Goal: Answer question/provide support

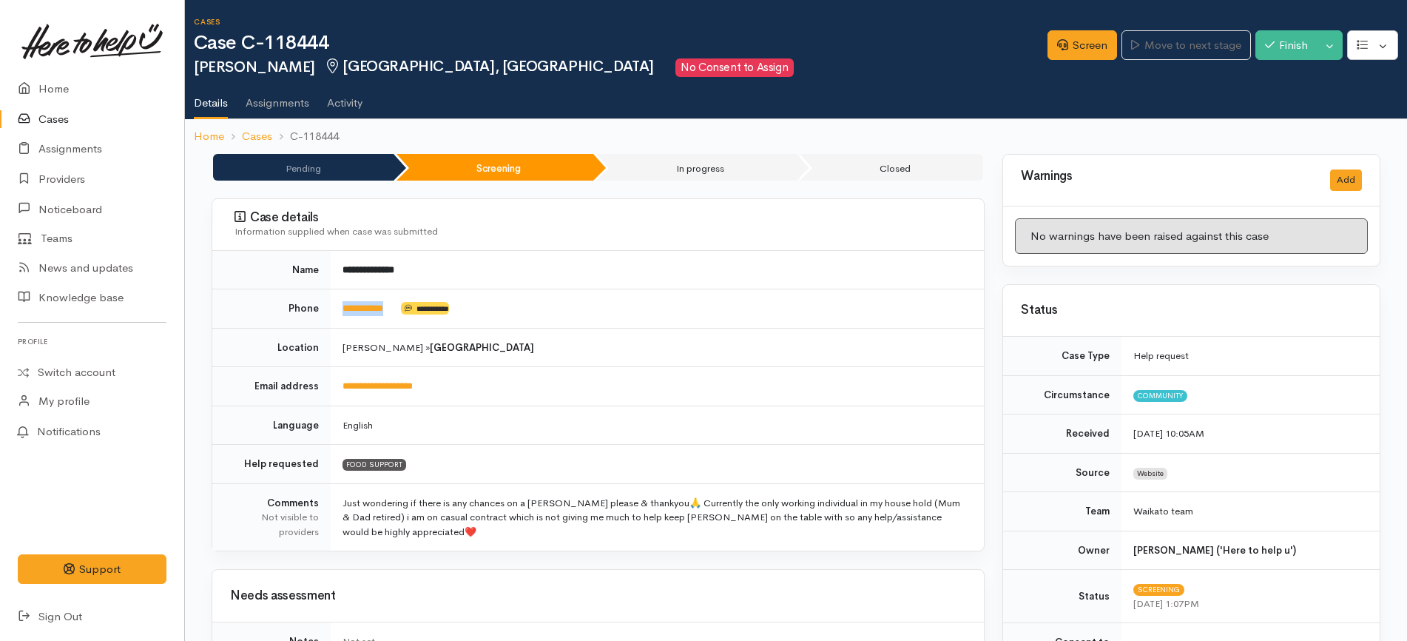
drag, startPoint x: 402, startPoint y: 303, endPoint x: 335, endPoint y: 306, distance: 66.6
click at [335, 306] on td "**********" at bounding box center [657, 308] width 653 height 39
copy td "**********"
click at [581, 263] on td "**********" at bounding box center [657, 270] width 653 height 38
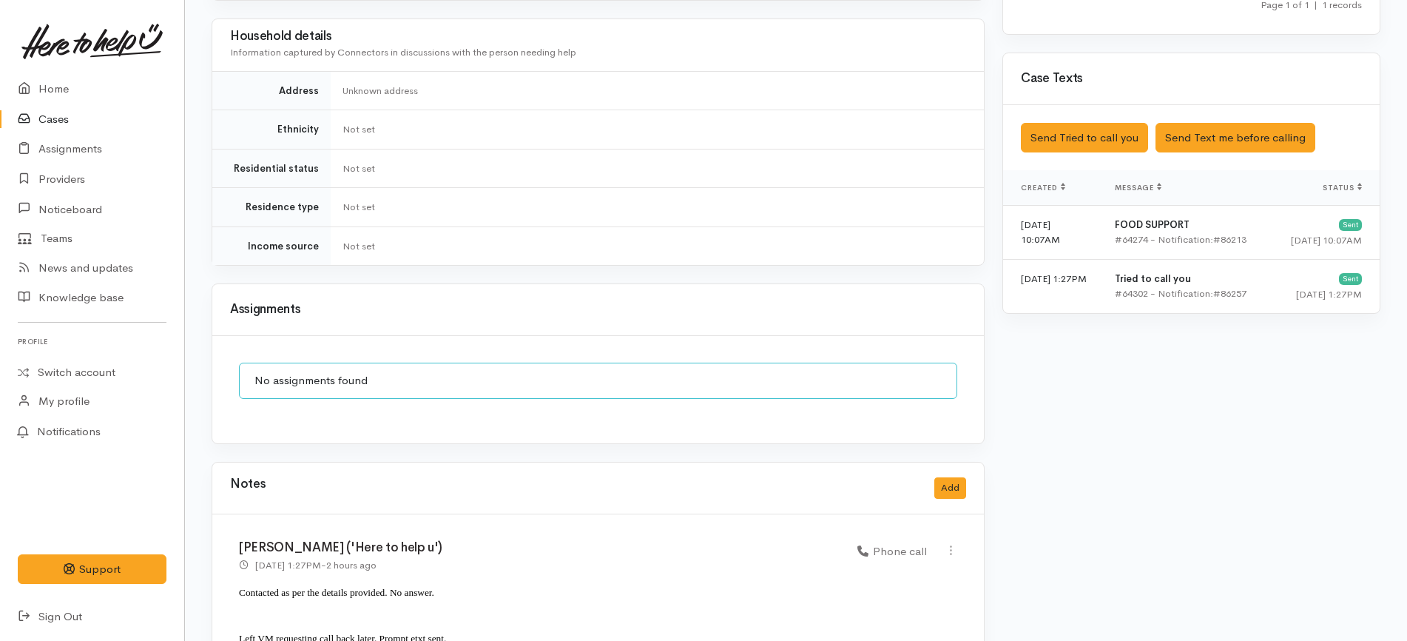
scroll to position [913, 0]
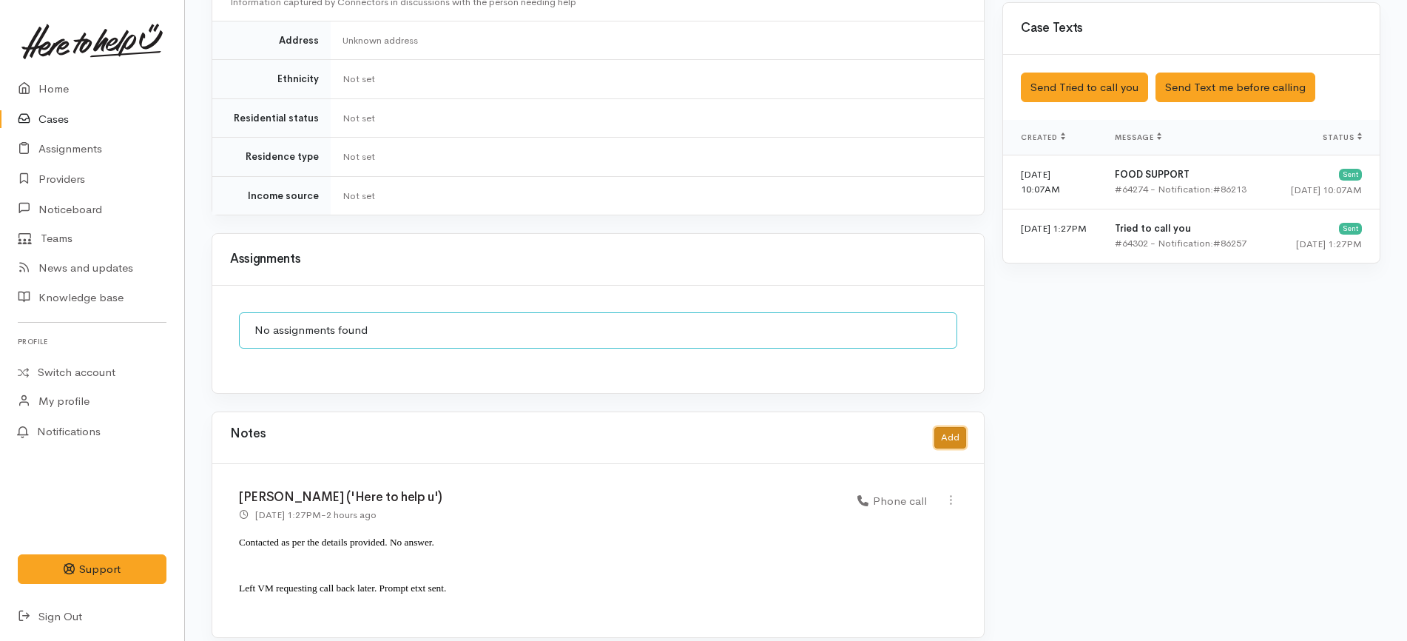
click at [965, 427] on button "Add" at bounding box center [950, 437] width 32 height 21
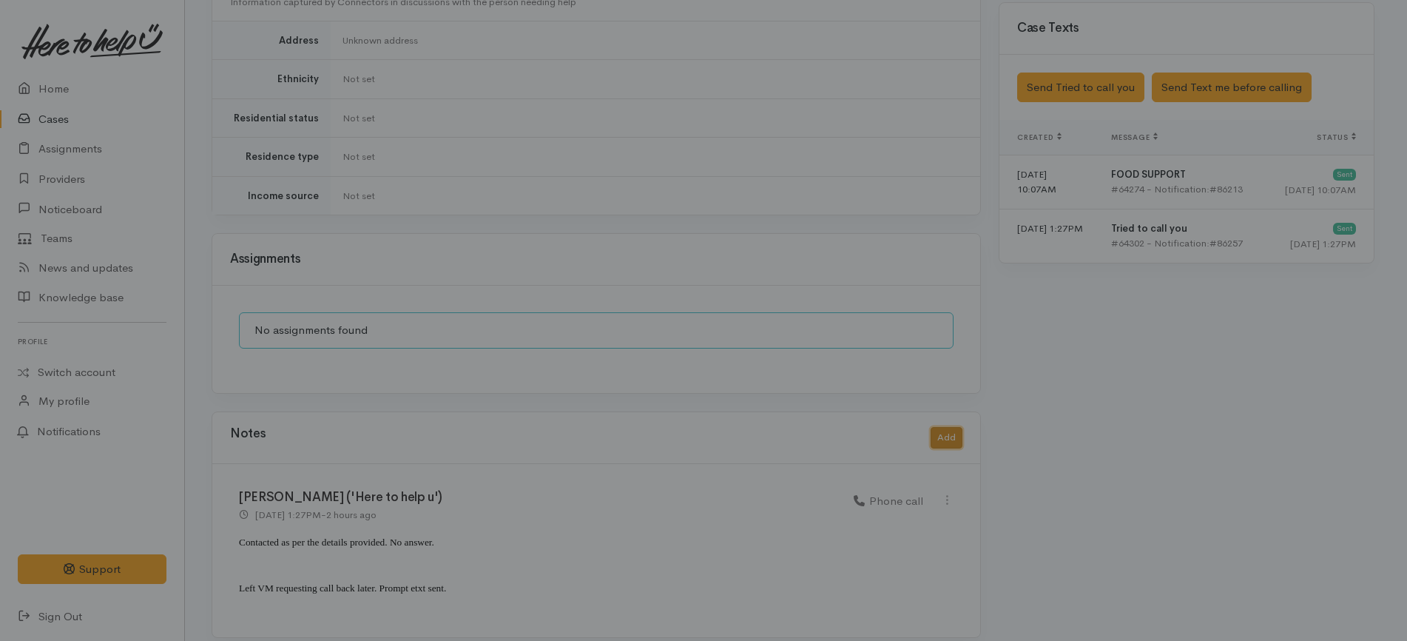
scroll to position [899, 0]
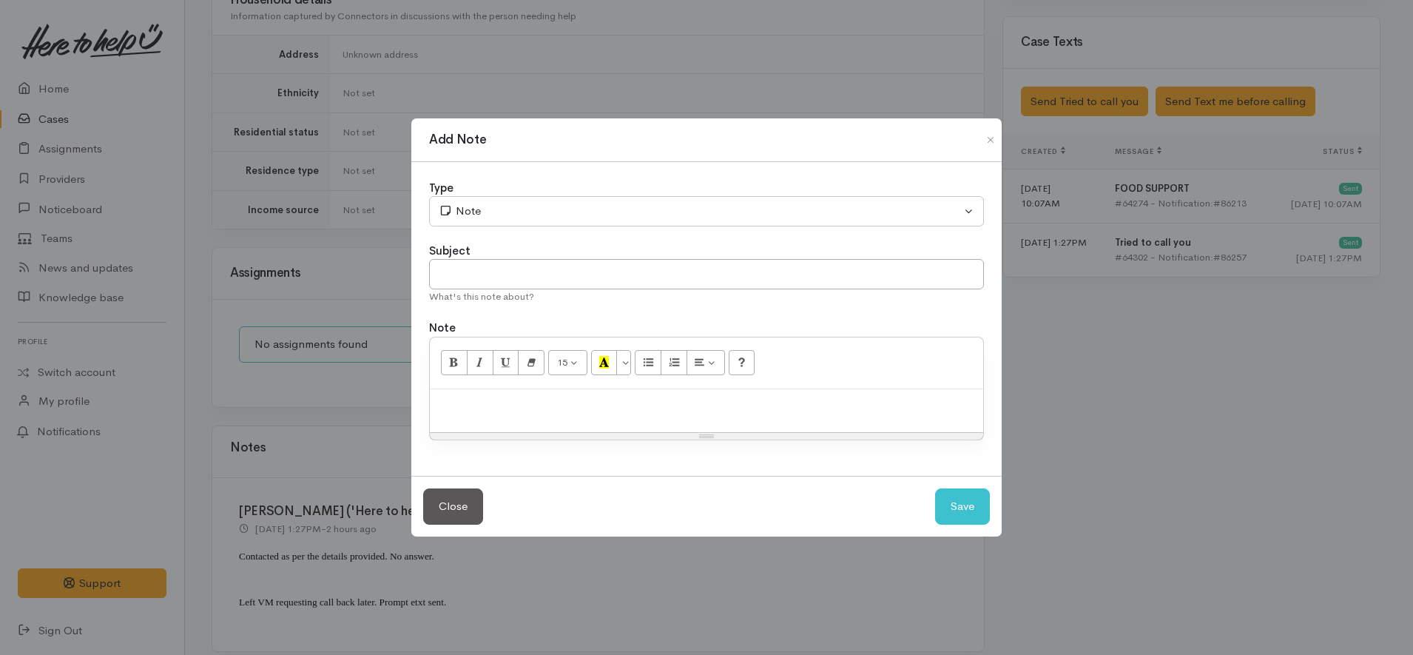
click at [686, 406] on p at bounding box center [706, 404] width 539 height 17
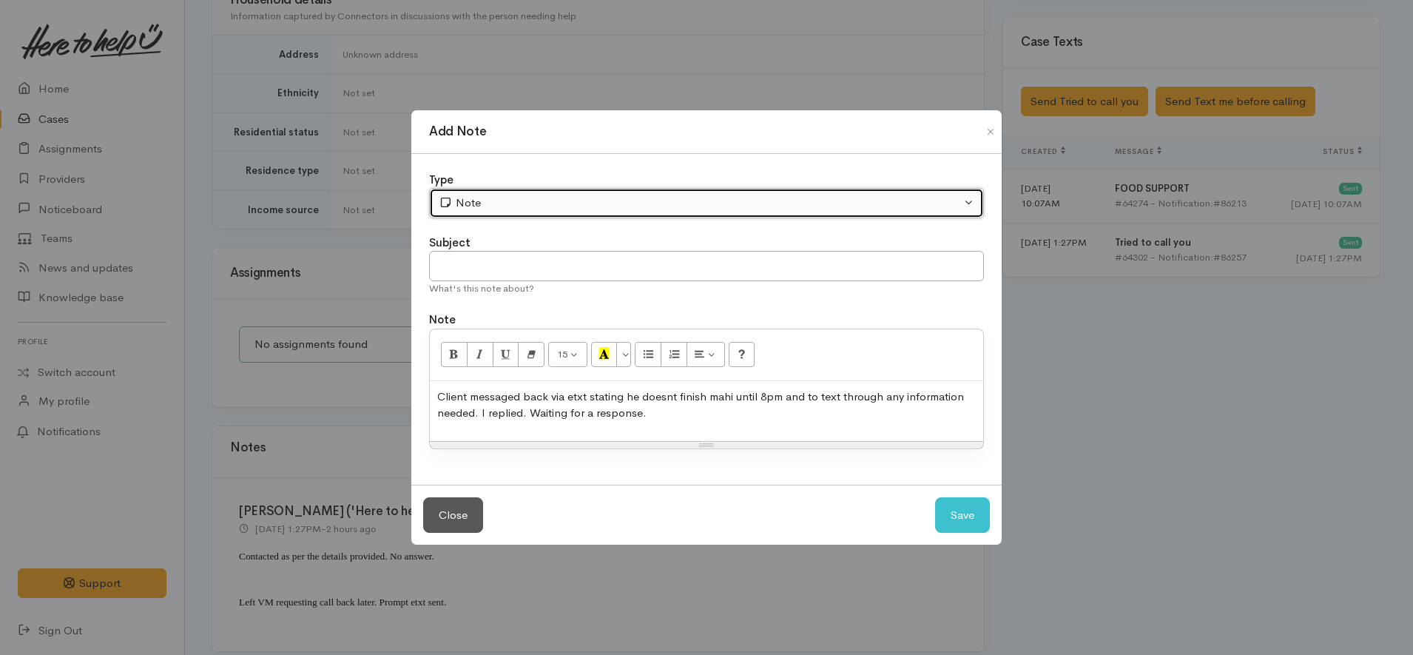
click at [612, 188] on button "Note" at bounding box center [706, 203] width 555 height 30
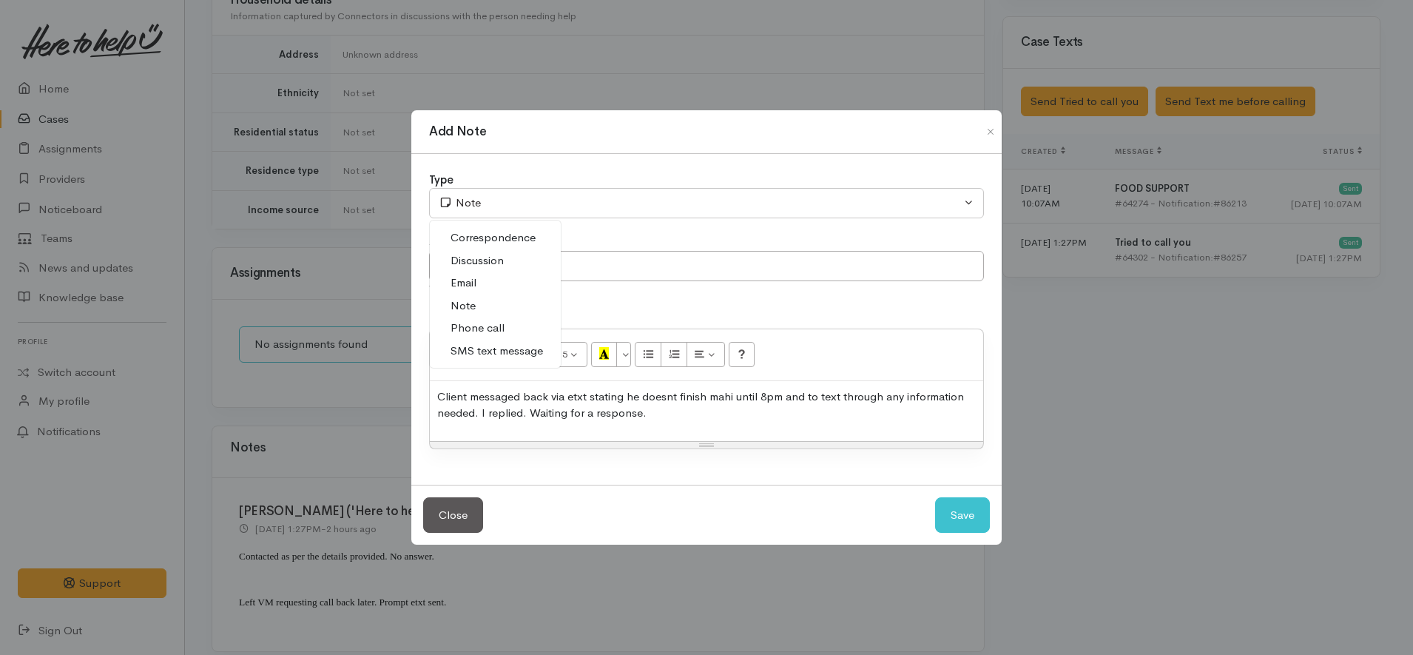
click at [510, 328] on link "Phone call" at bounding box center [495, 328] width 131 height 23
click at [971, 518] on button "Save" at bounding box center [962, 515] width 55 height 36
select select "1"
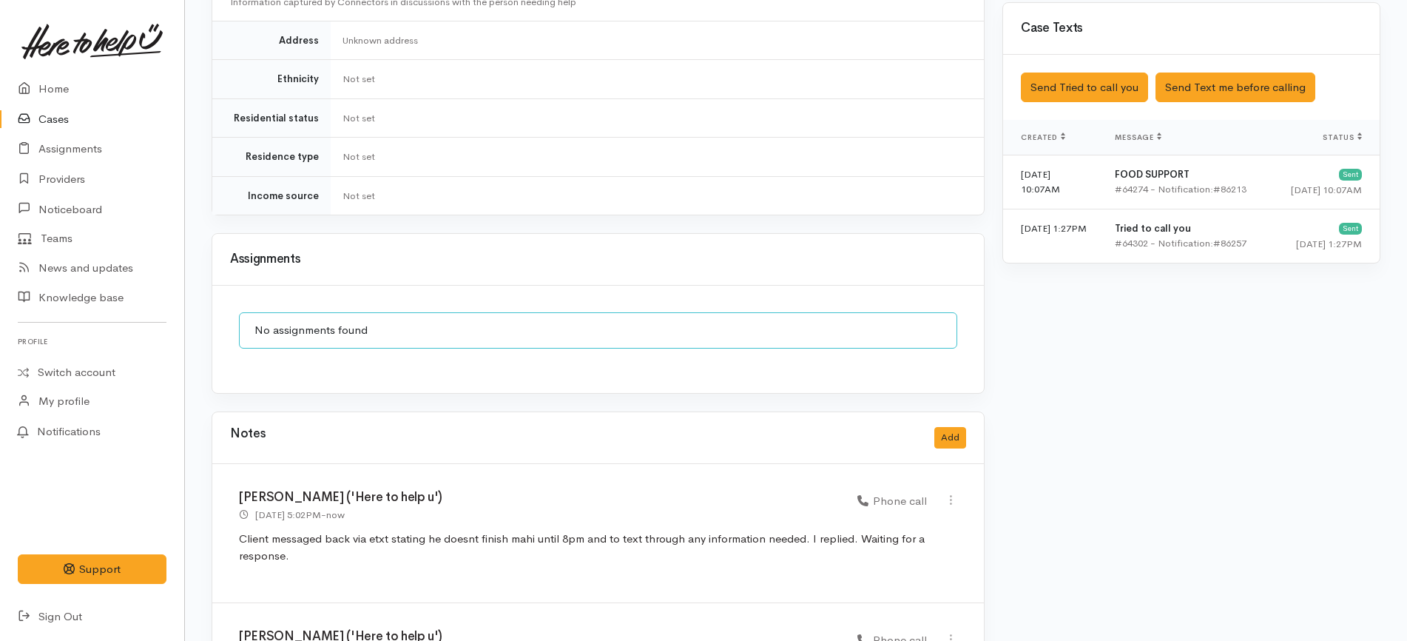
scroll to position [1052, 0]
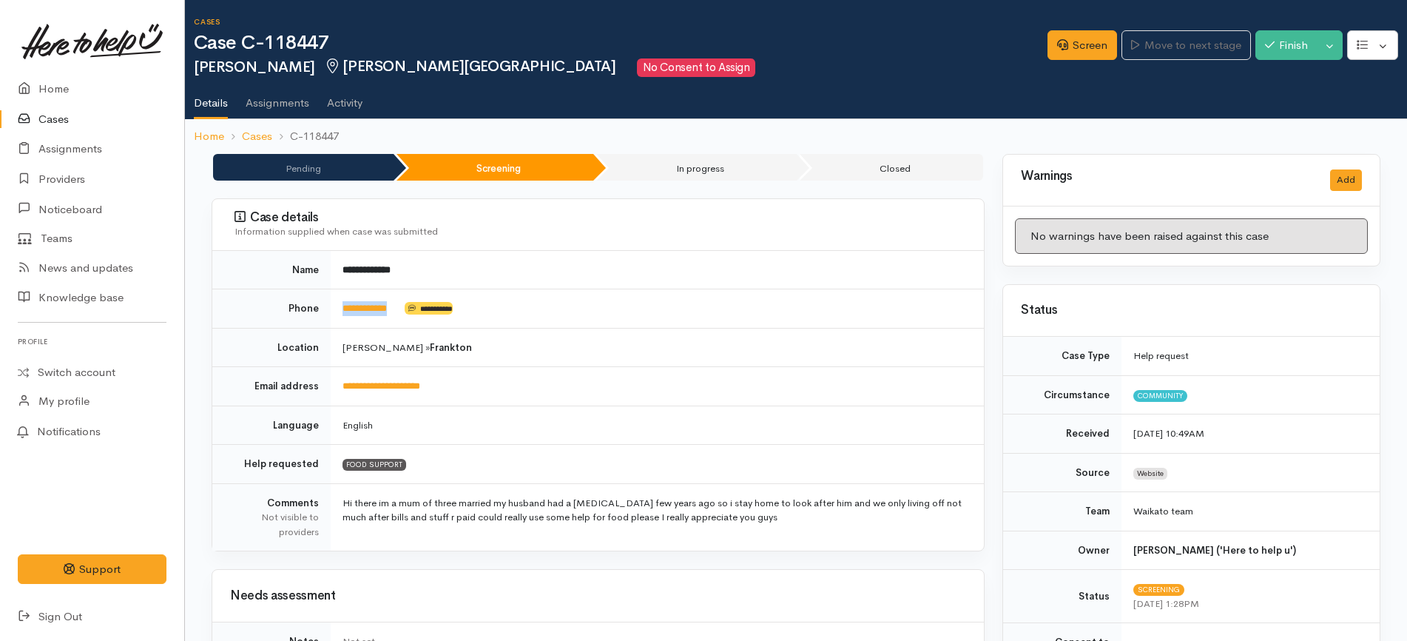
drag, startPoint x: 416, startPoint y: 310, endPoint x: 330, endPoint y: 305, distance: 86.7
click at [331, 305] on td "**********" at bounding box center [657, 308] width 653 height 39
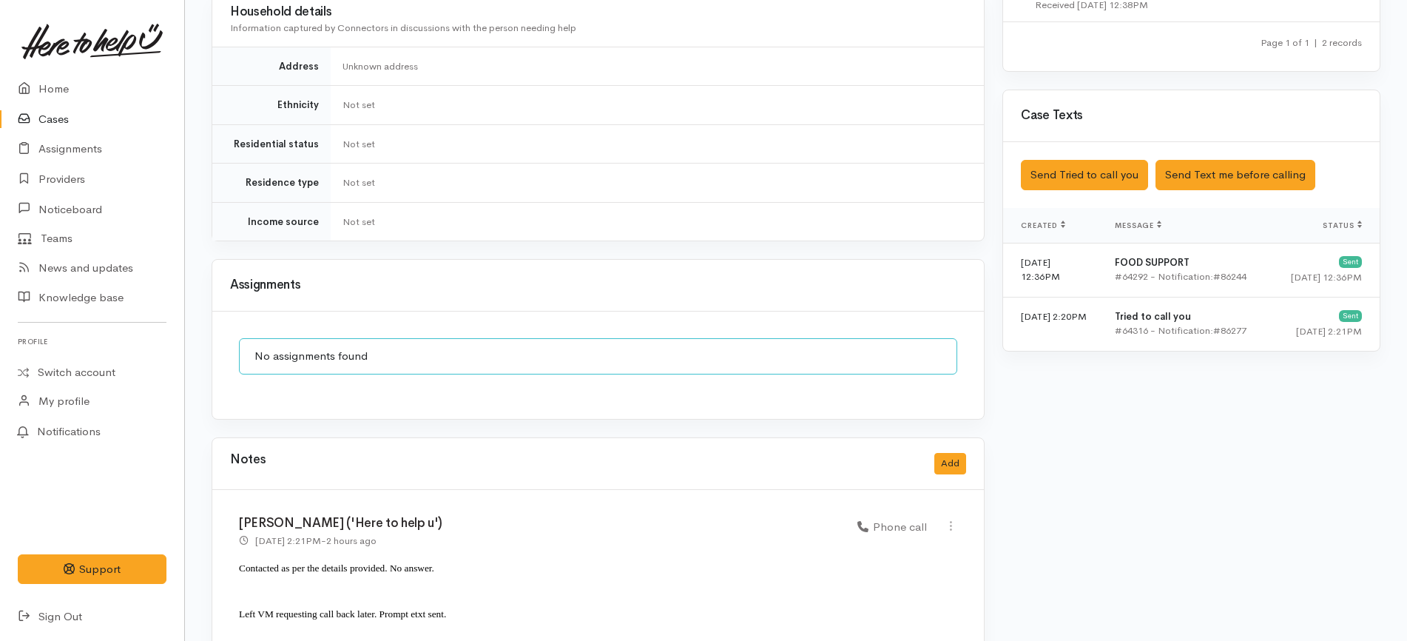
scroll to position [913, 0]
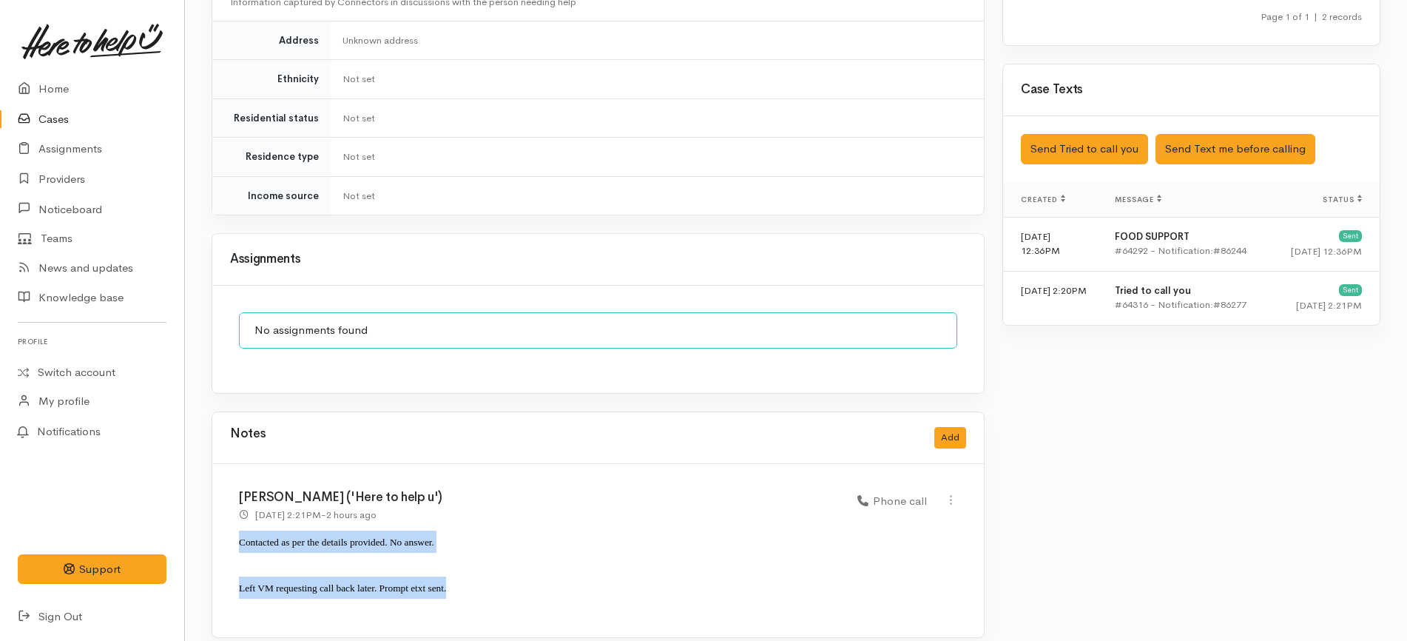
drag, startPoint x: 464, startPoint y: 567, endPoint x: 221, endPoint y: 526, distance: 246.0
click at [221, 526] on div "Katarina Daly ('Here to help u') 1 Oct 2025 2:21PM - 2 hours ago Phone call" at bounding box center [598, 550] width 772 height 173
copy div "Contacted as per the details provided. No answer. Left VM requesting call back …"
click at [945, 427] on button "Add" at bounding box center [950, 437] width 32 height 21
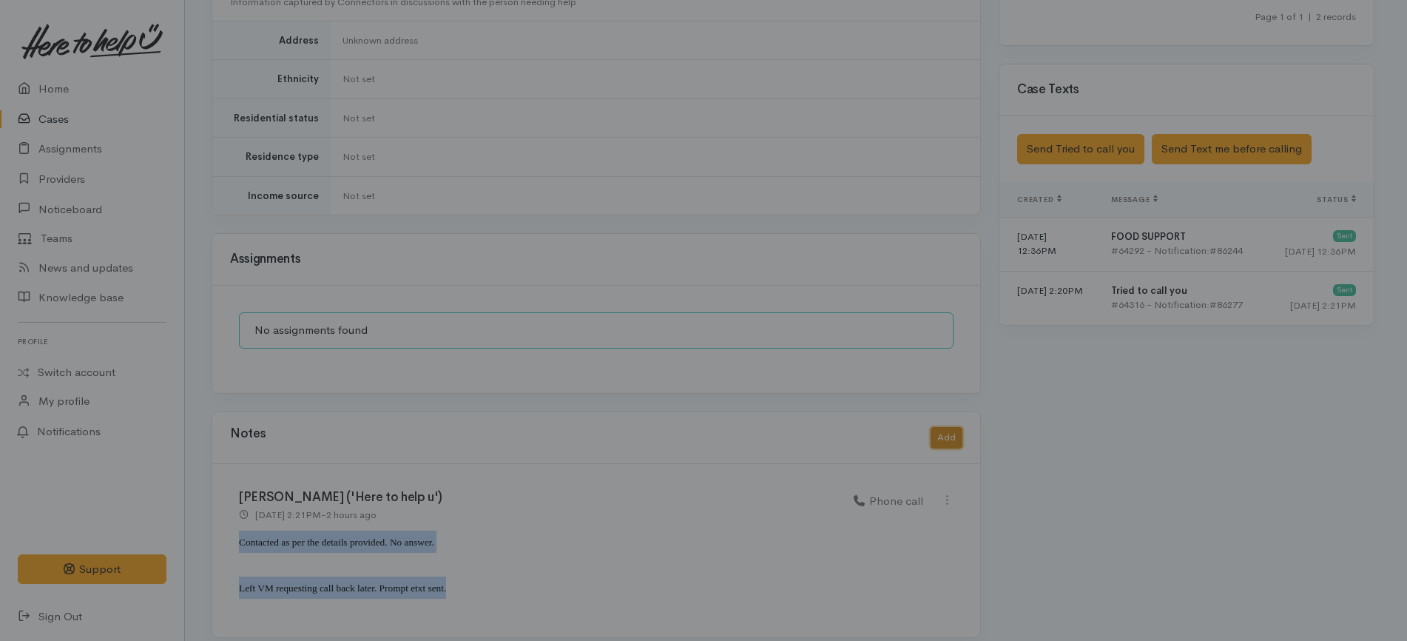
scroll to position [899, 0]
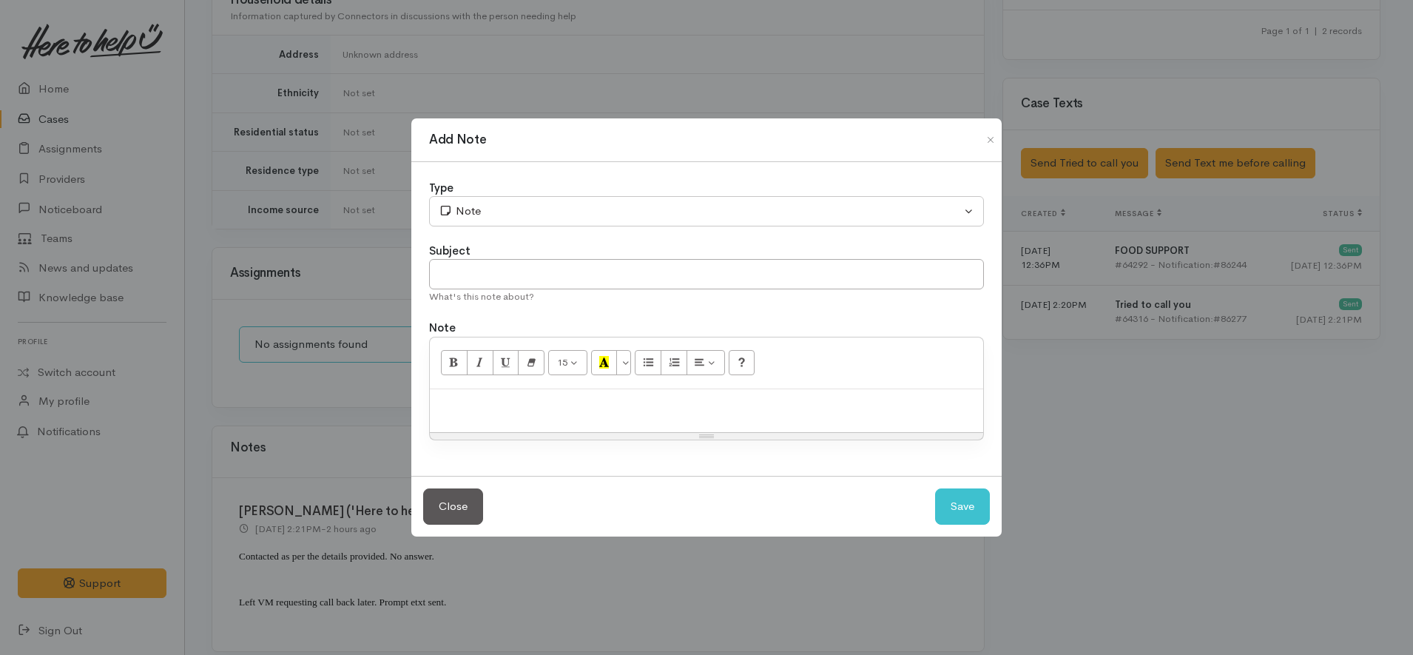
click at [640, 410] on p at bounding box center [706, 404] width 539 height 17
paste div
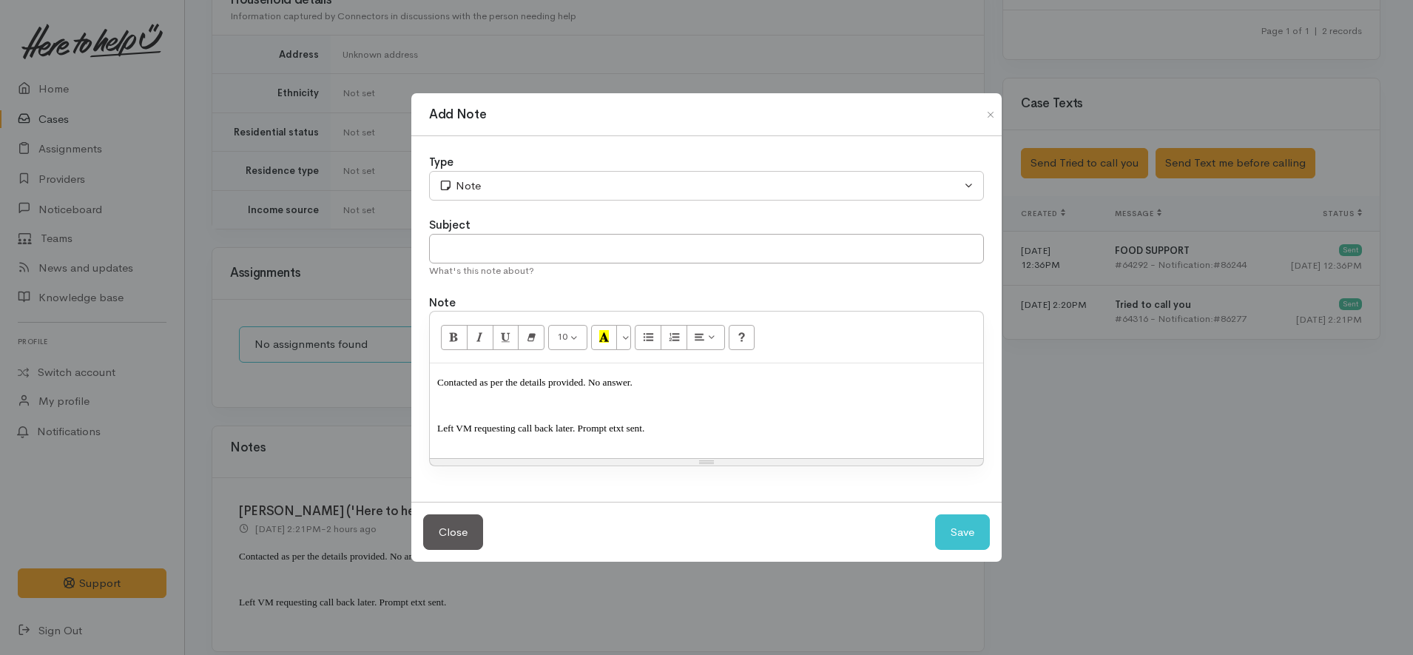
click at [558, 423] on span "Left VM requesting call back later. Prompt etxt sent." at bounding box center [540, 427] width 207 height 11
click at [519, 149] on div "Type Correspondence Discussion Email Note Phone call SMS text message Note Subj…" at bounding box center [706, 318] width 590 height 365
click at [525, 206] on div "Type Correspondence Discussion Email Note Phone call SMS text message Note Subj…" at bounding box center [706, 318] width 590 height 365
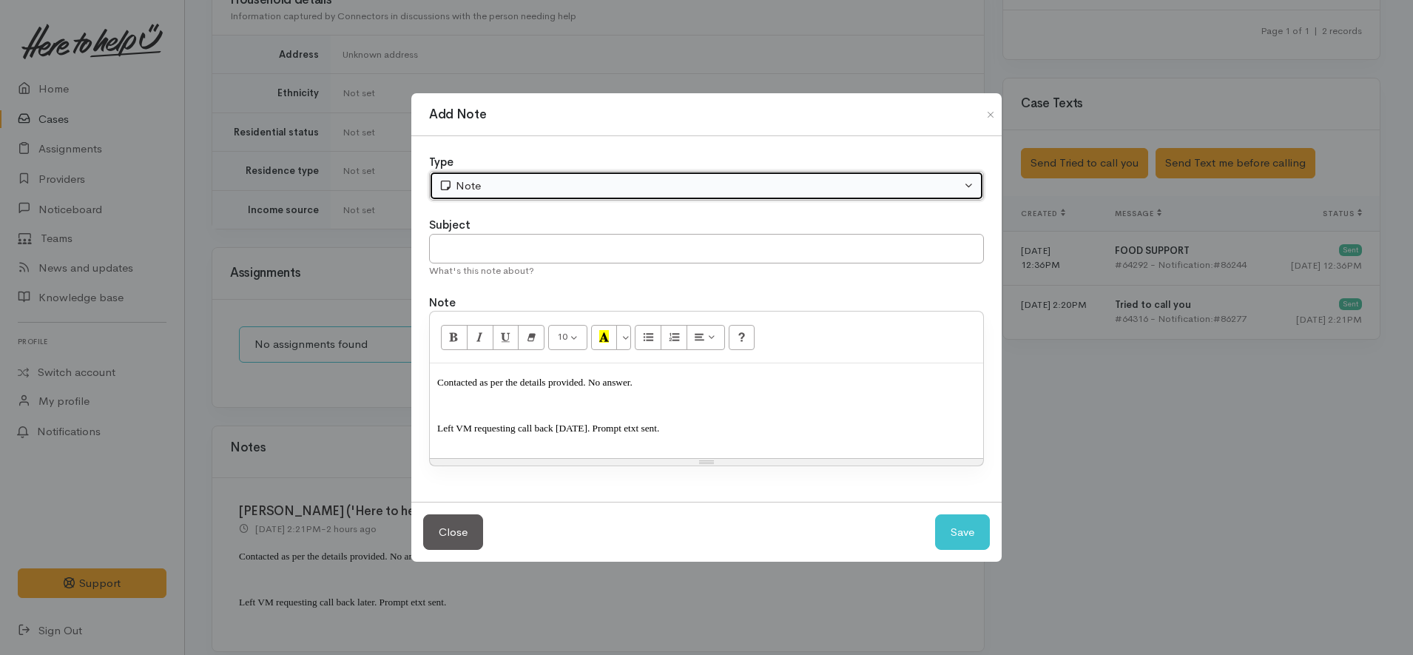
drag, startPoint x: 524, startPoint y: 200, endPoint x: 522, endPoint y: 186, distance: 14.2
click at [522, 188] on button "Note" at bounding box center [706, 186] width 555 height 30
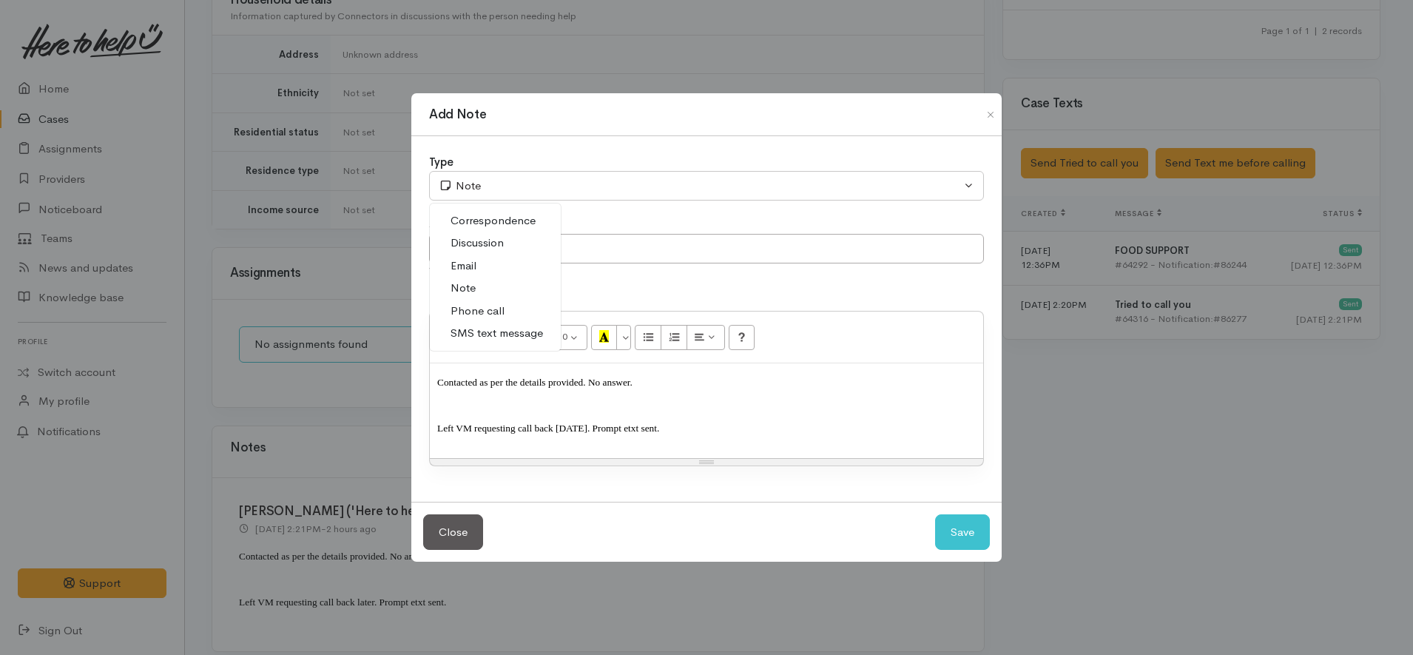
click at [508, 312] on link "Phone call" at bounding box center [495, 311] width 131 height 23
click at [953, 529] on button "Save" at bounding box center [962, 532] width 55 height 36
select select "1"
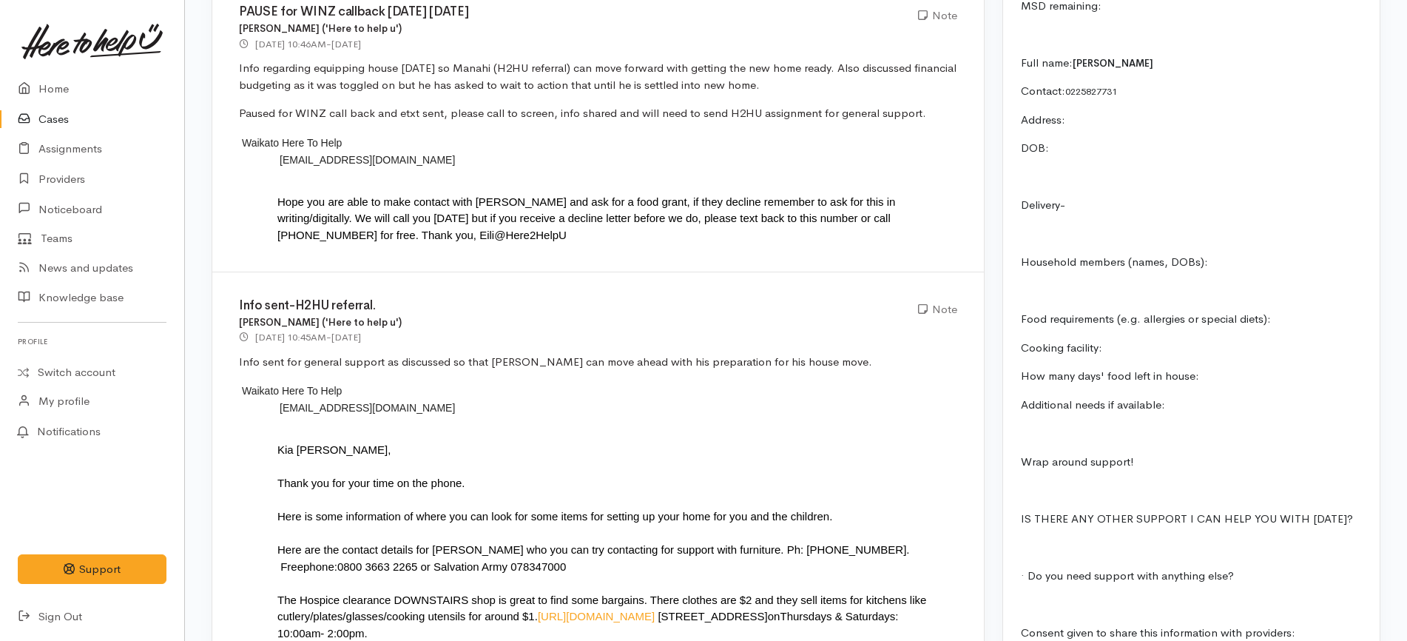
scroll to position [1387, 0]
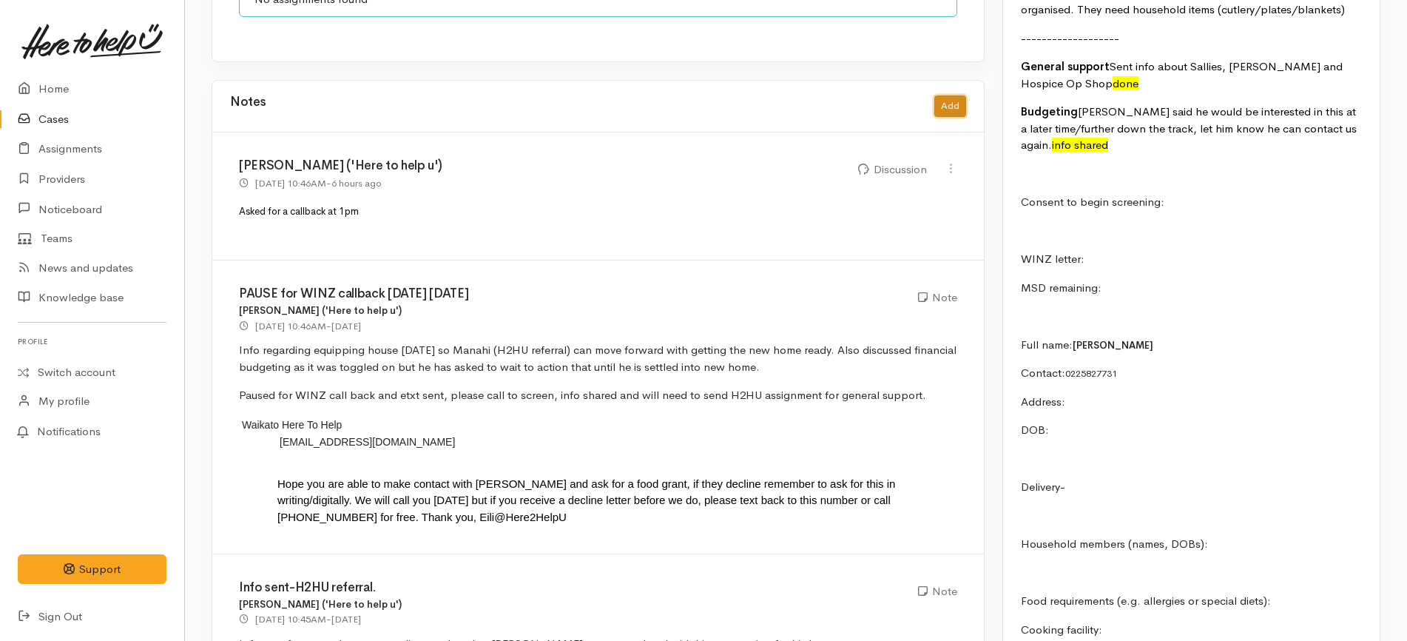
click at [955, 99] on button "Add" at bounding box center [950, 105] width 32 height 21
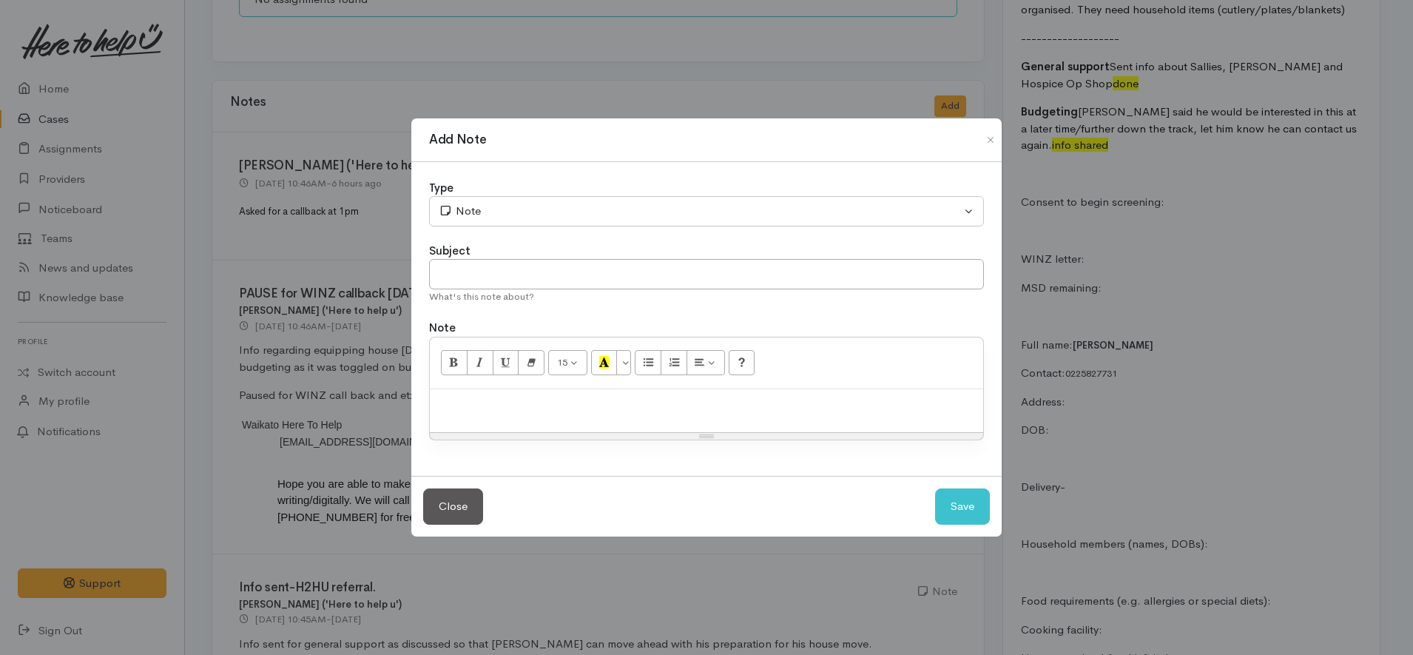
click at [702, 431] on div at bounding box center [706, 411] width 553 height 44
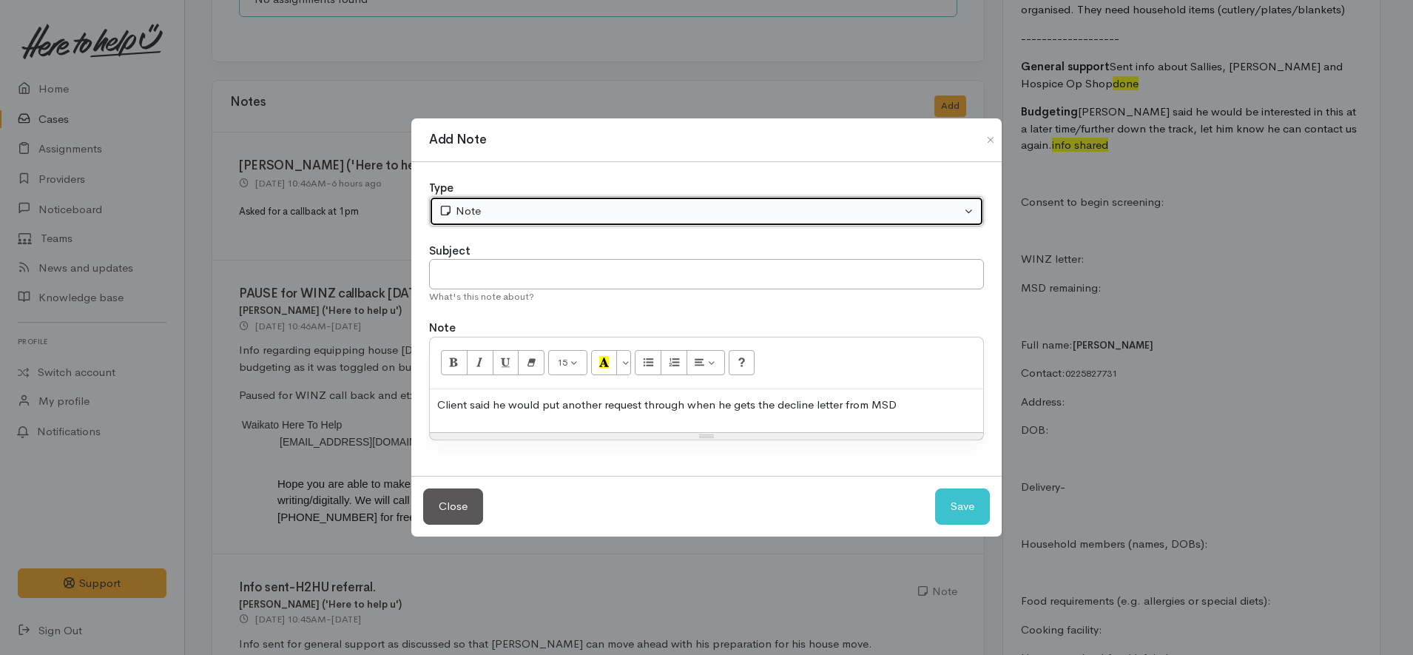
click at [525, 209] on div "Note" at bounding box center [700, 211] width 522 height 17
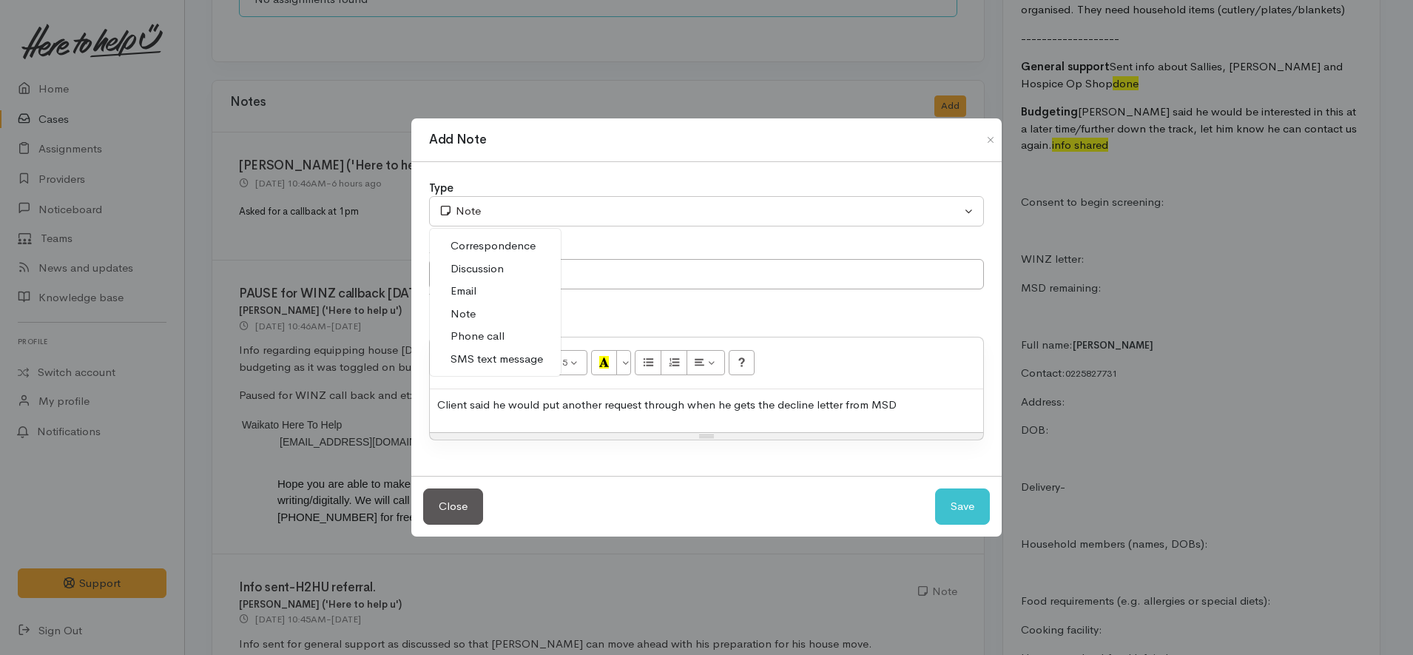
click at [491, 334] on span "Phone call" at bounding box center [477, 336] width 54 height 17
click at [951, 502] on button "Save" at bounding box center [962, 506] width 55 height 36
select select "1"
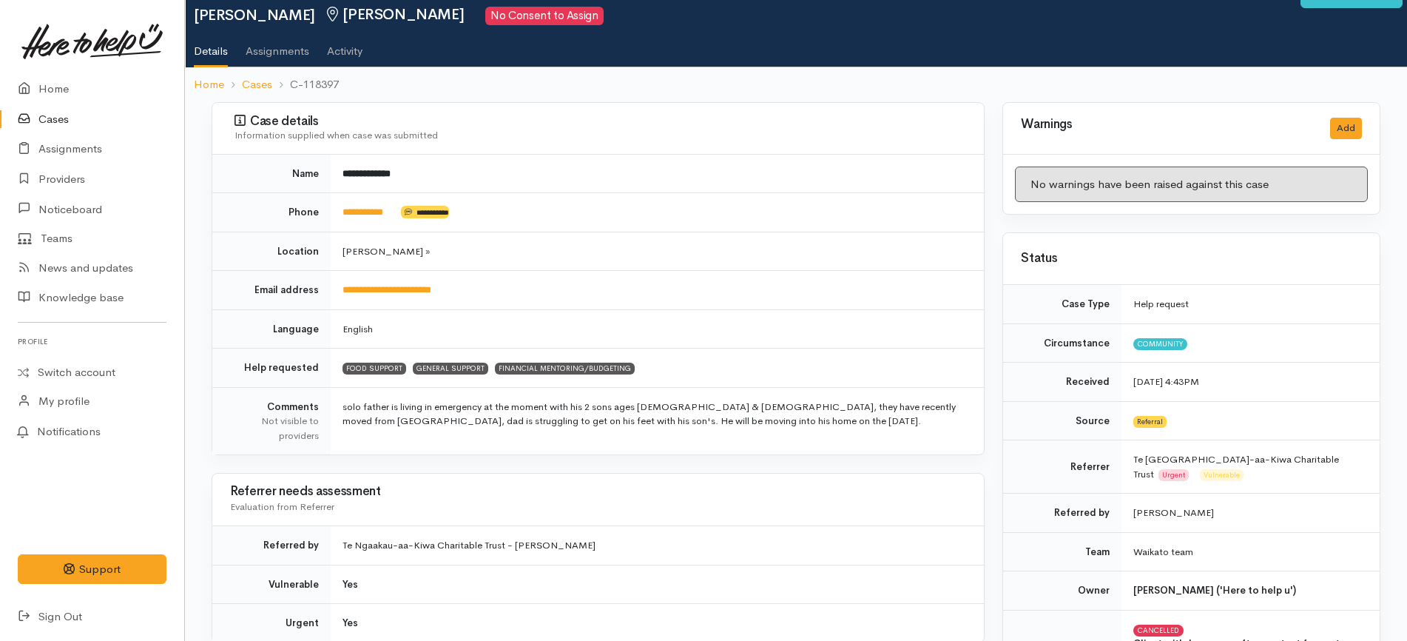
scroll to position [0, 0]
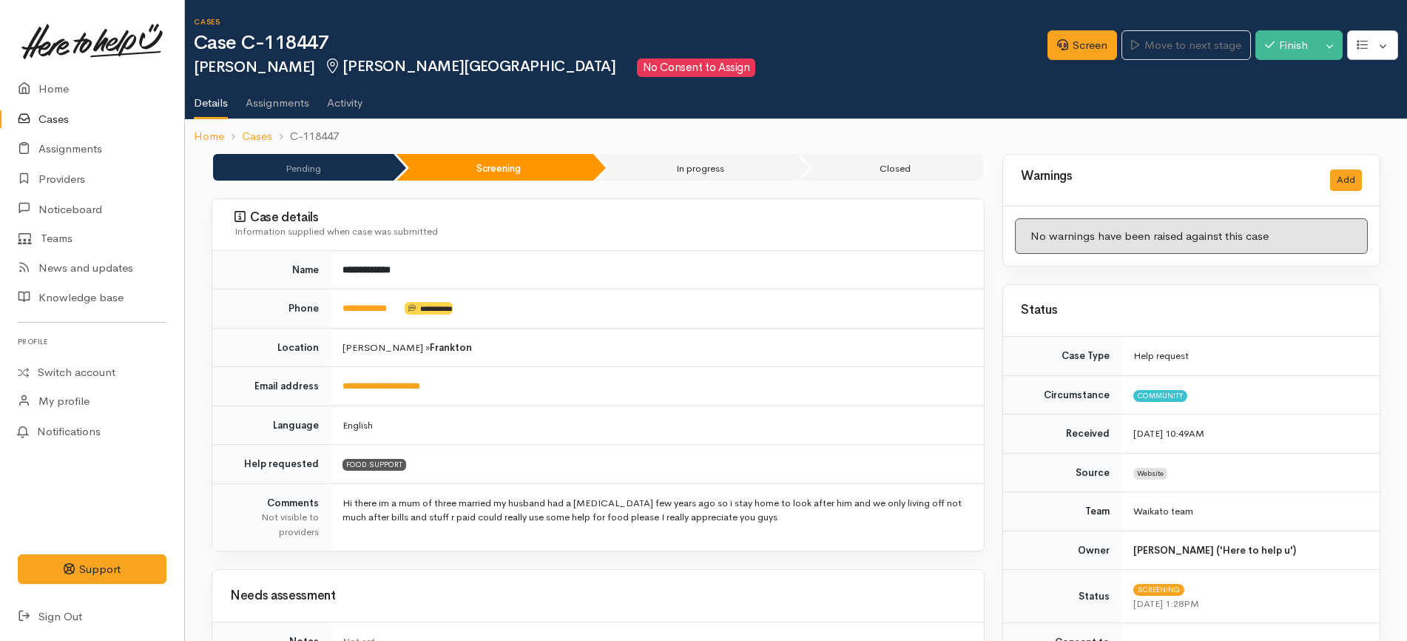
scroll to position [832, 0]
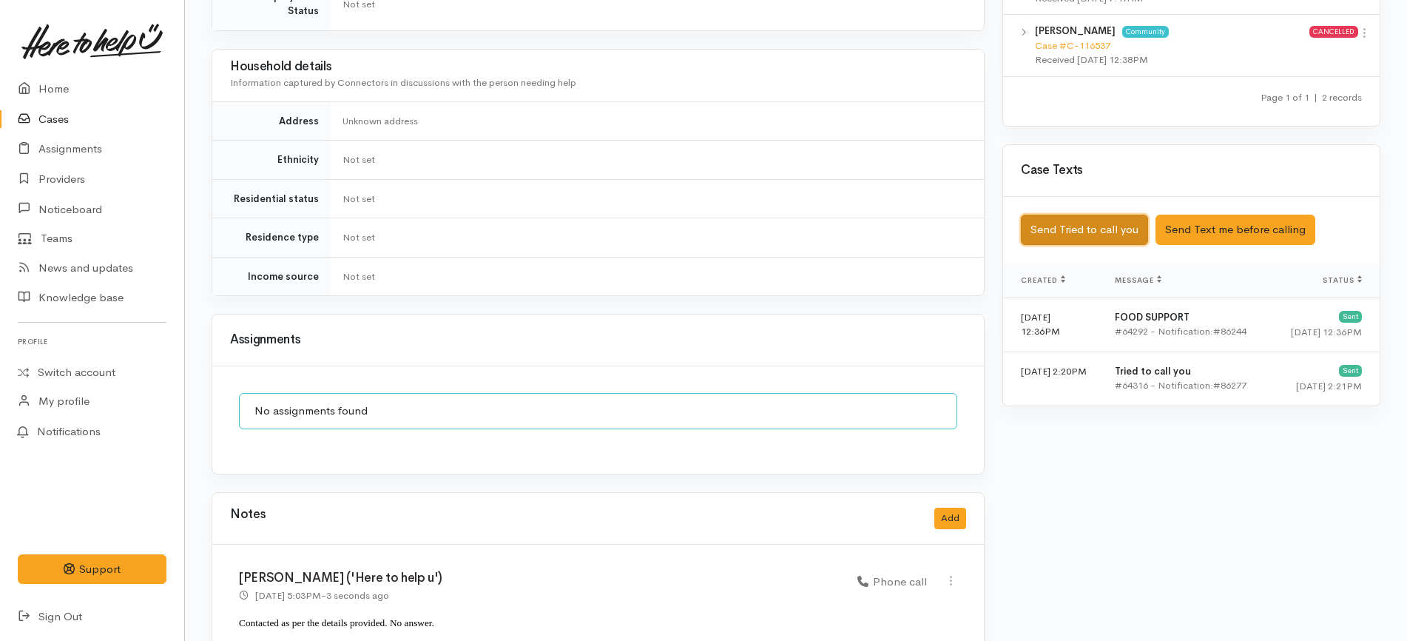
click at [1076, 215] on button "Send Tried to call you" at bounding box center [1084, 230] width 127 height 30
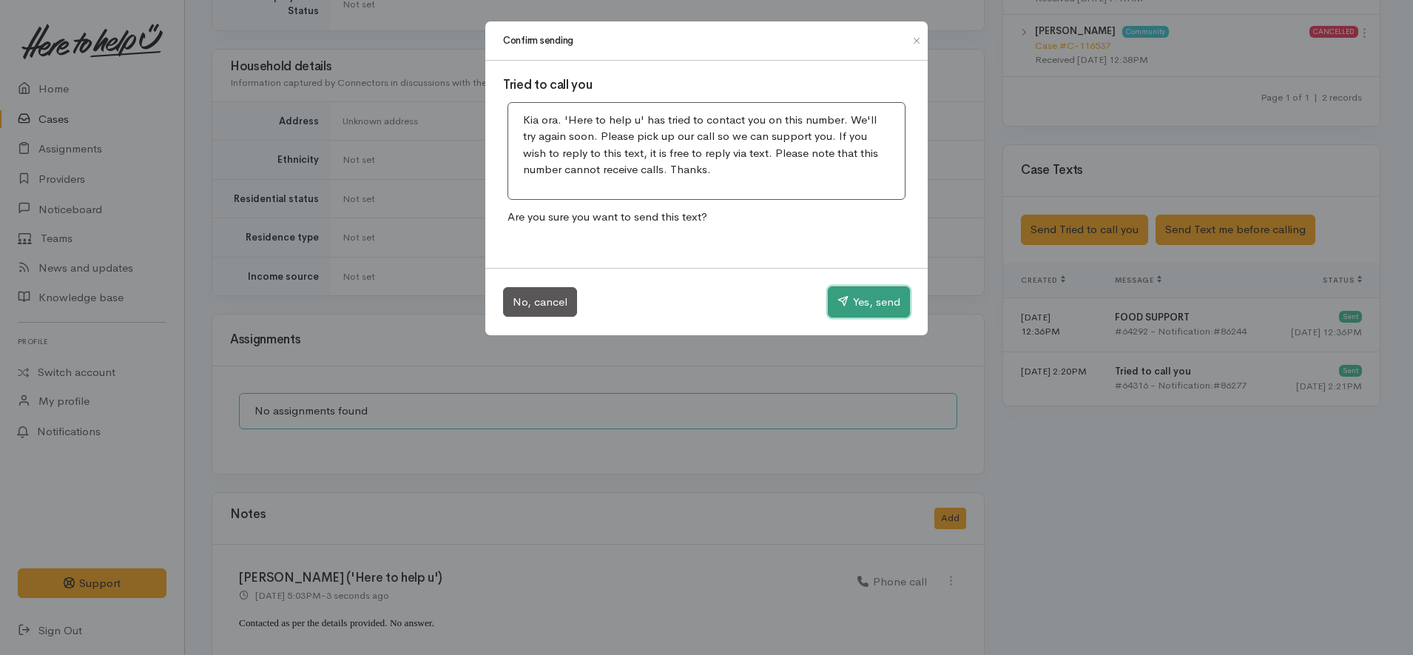
click at [863, 313] on button "Yes, send" at bounding box center [869, 301] width 82 height 31
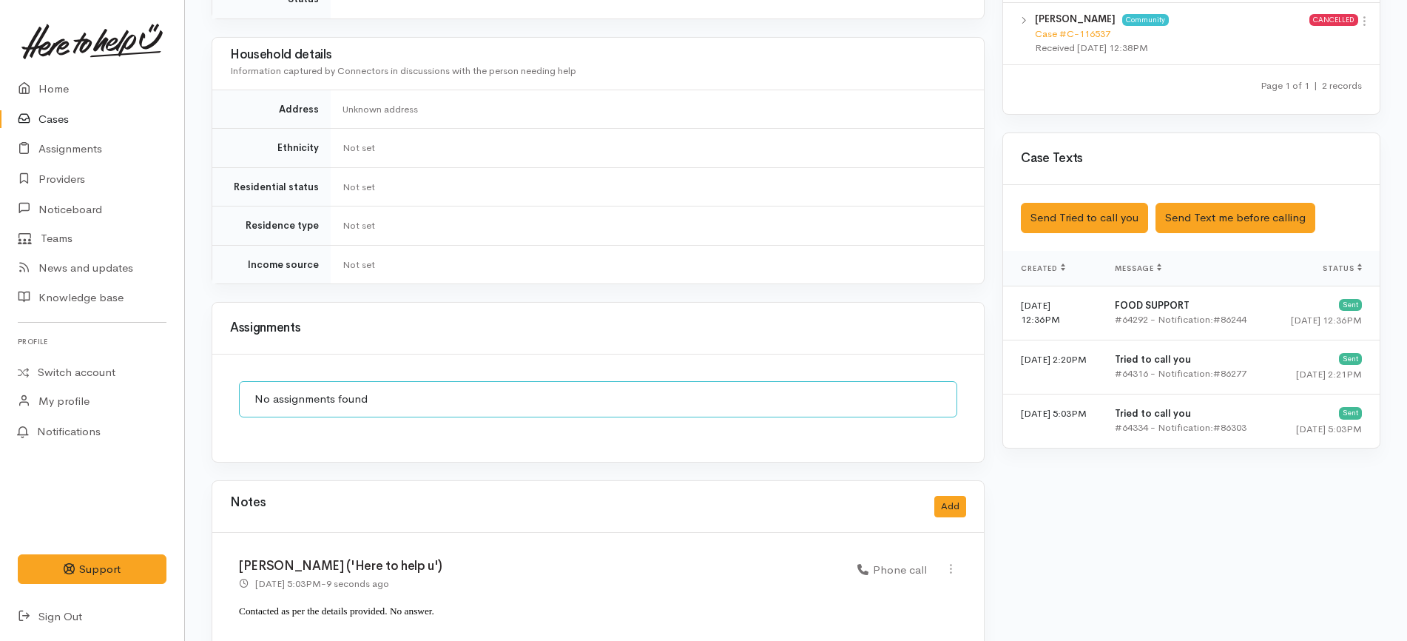
scroll to position [925, 0]
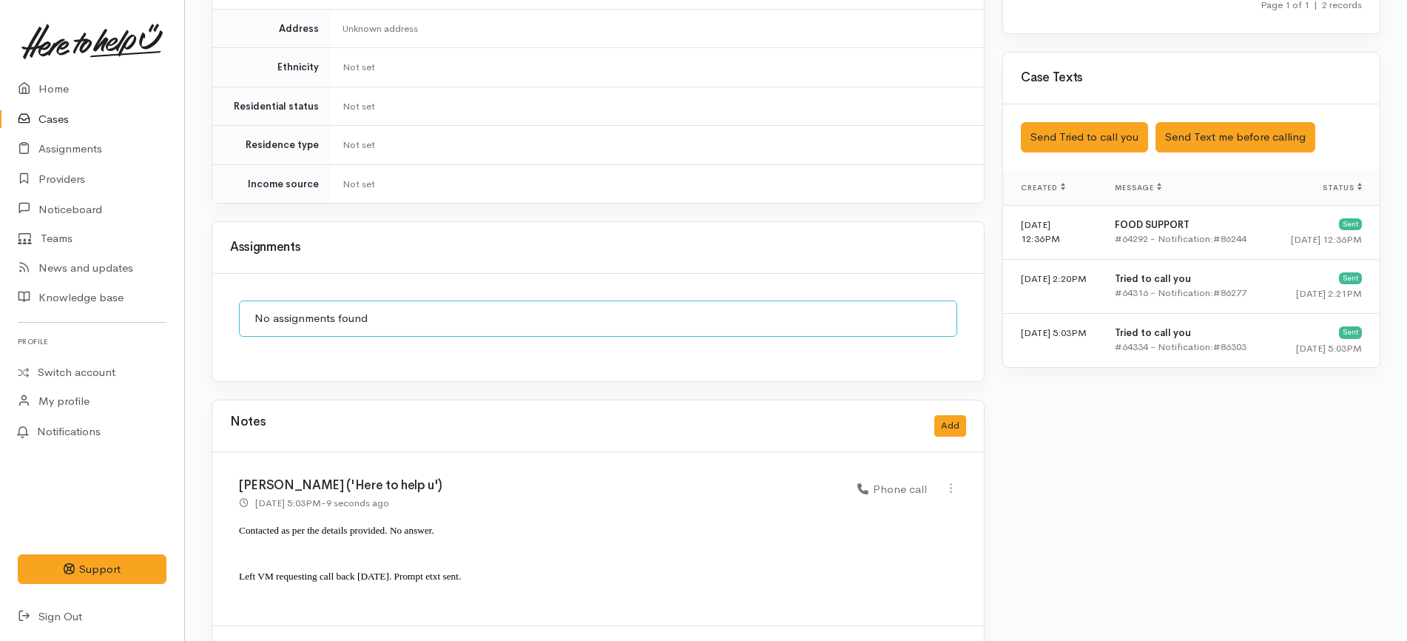
click at [87, 70] on link at bounding box center [92, 41] width 149 height 65
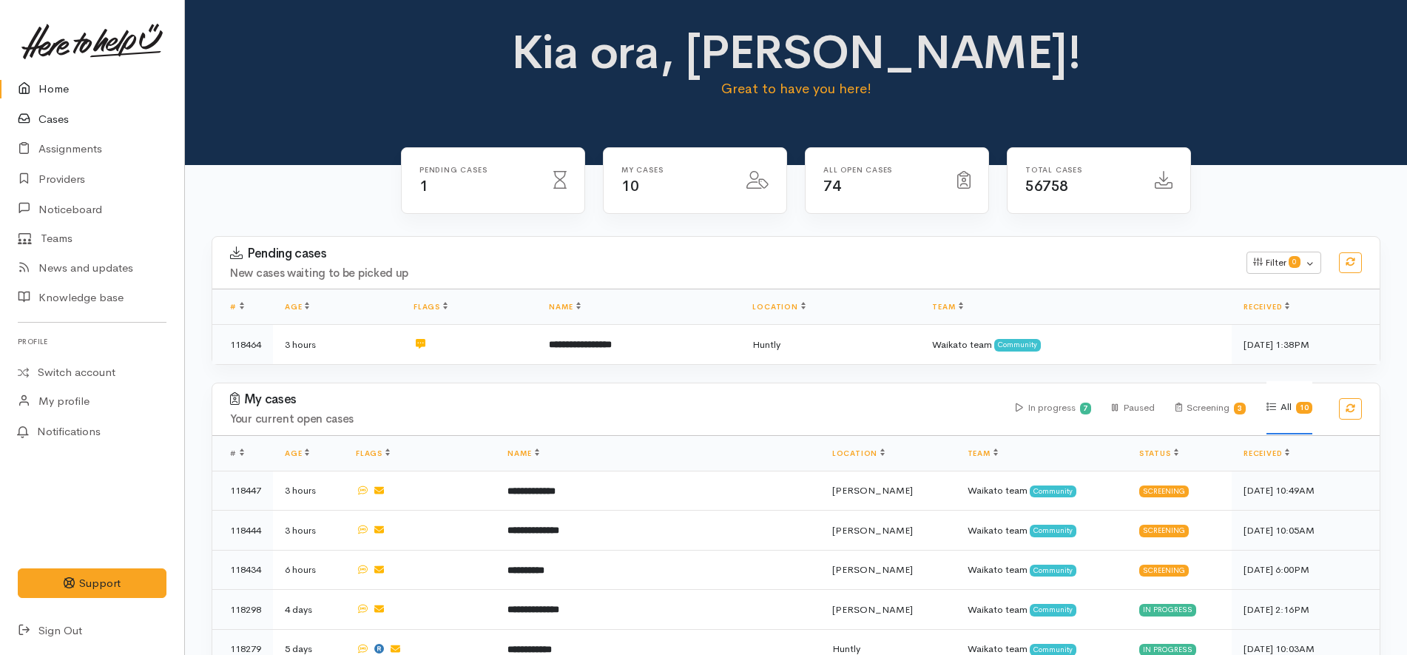
drag, startPoint x: 102, startPoint y: 121, endPoint x: 114, endPoint y: 112, distance: 14.4
click at [102, 121] on link "Cases" at bounding box center [92, 119] width 184 height 30
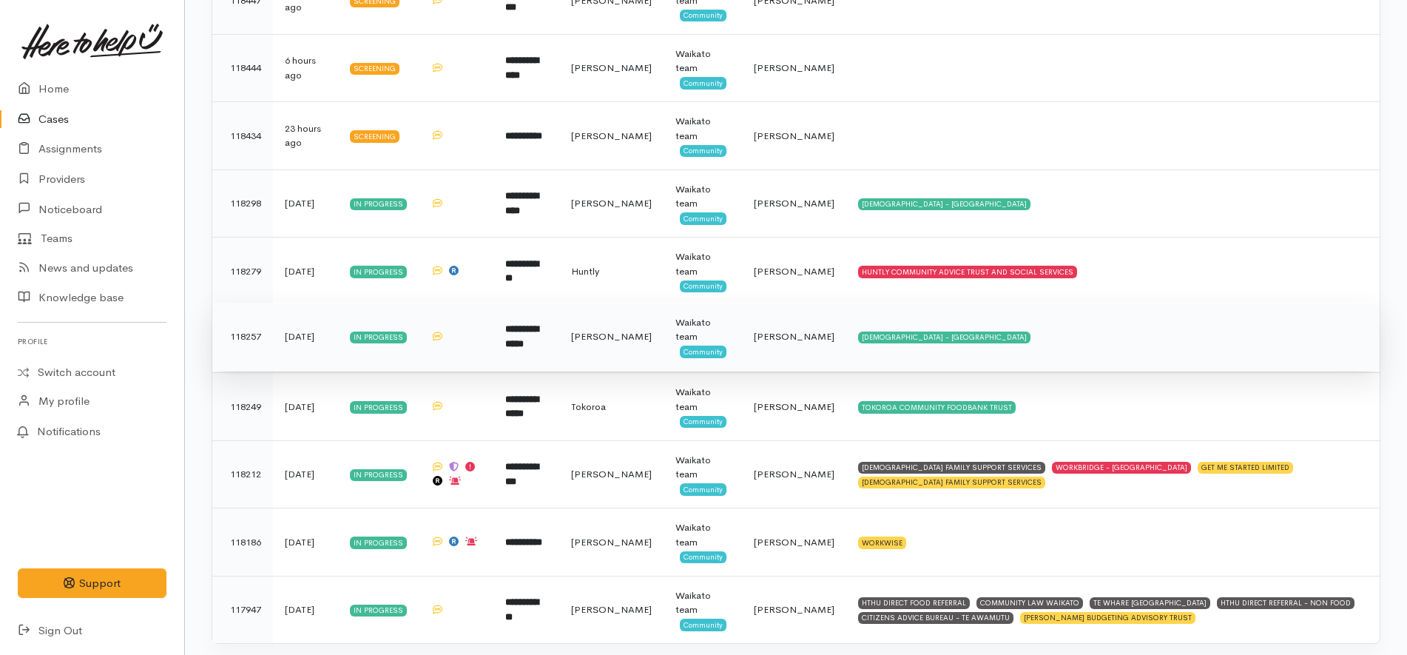
scroll to position [321, 0]
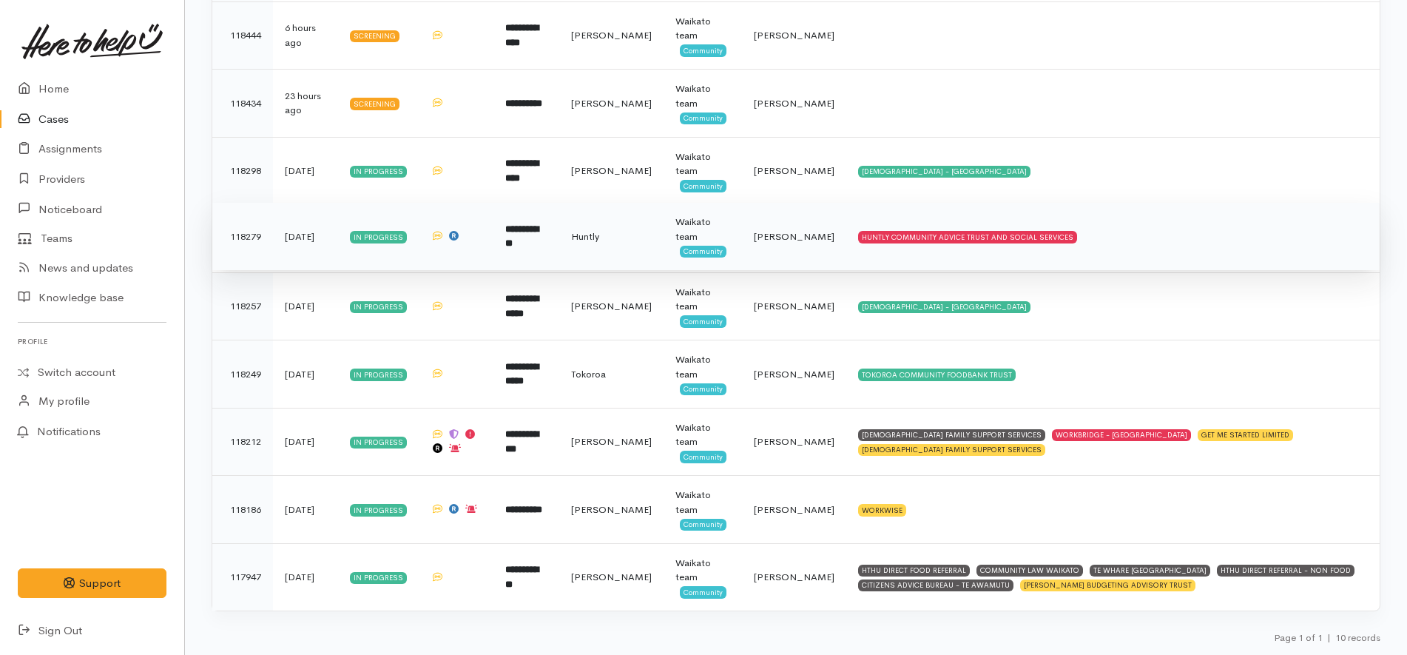
click at [1119, 243] on td "HUNTLY COMMUNITY ADVICE TRUST AND SOCIAL SERVICES" at bounding box center [1112, 237] width 533 height 68
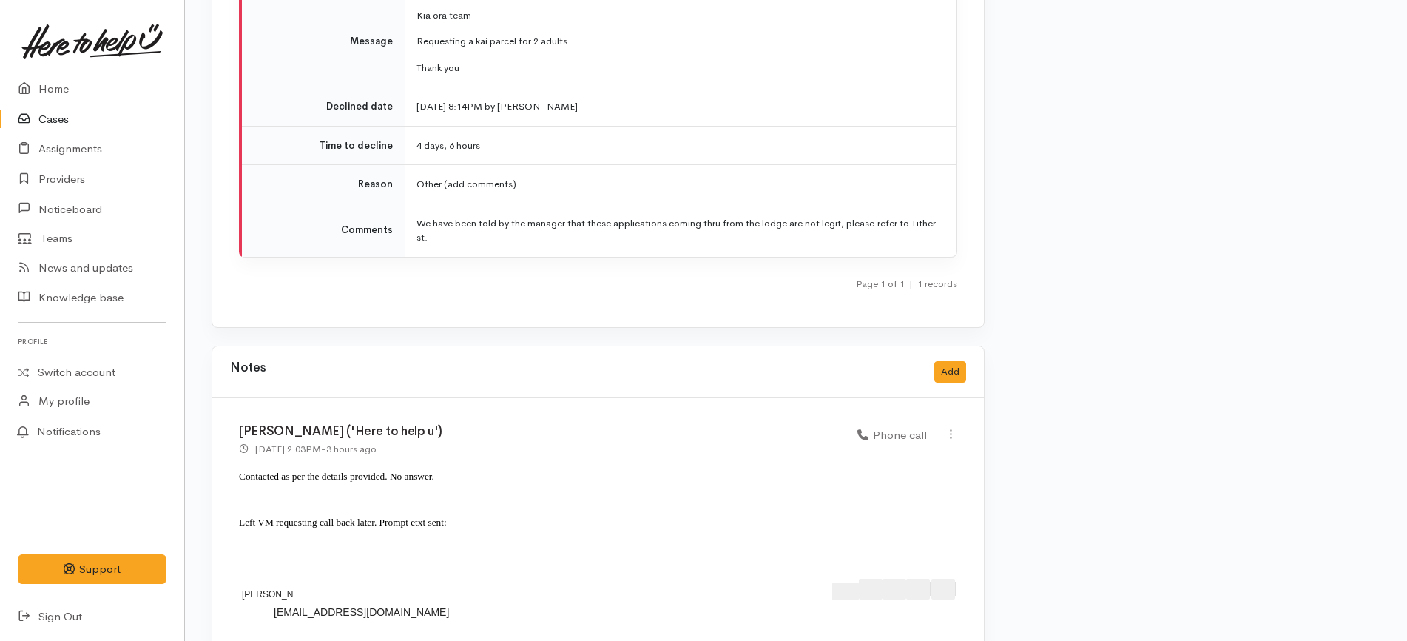
scroll to position [2298, 0]
